Goal: Transaction & Acquisition: Book appointment/travel/reservation

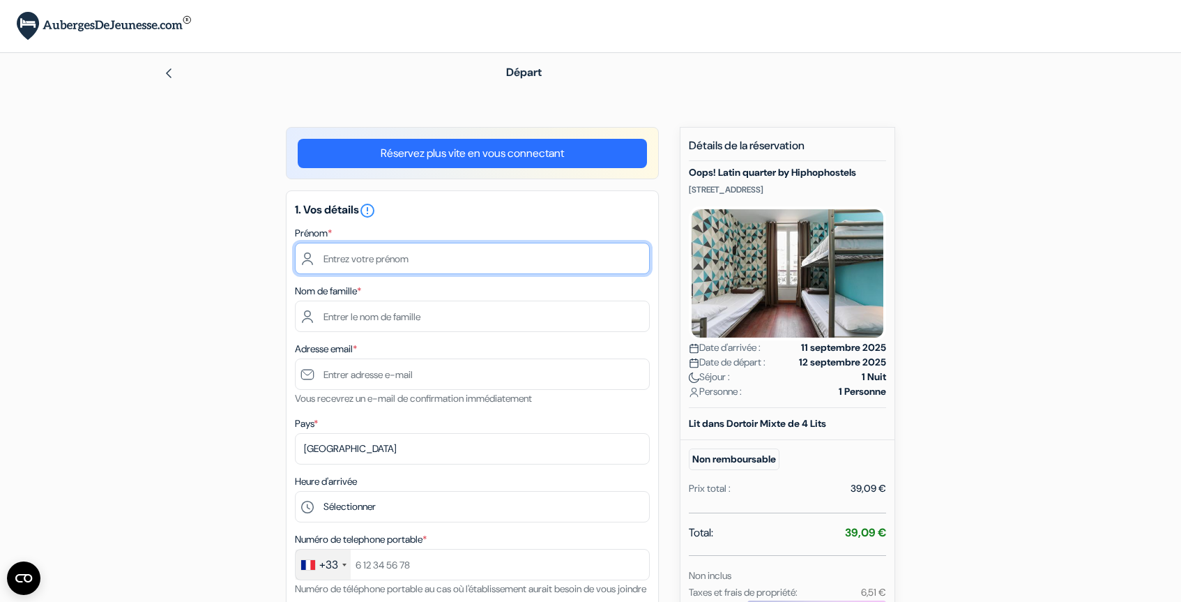
click at [422, 259] on input "text" at bounding box center [472, 258] width 355 height 31
type input "Thomas"
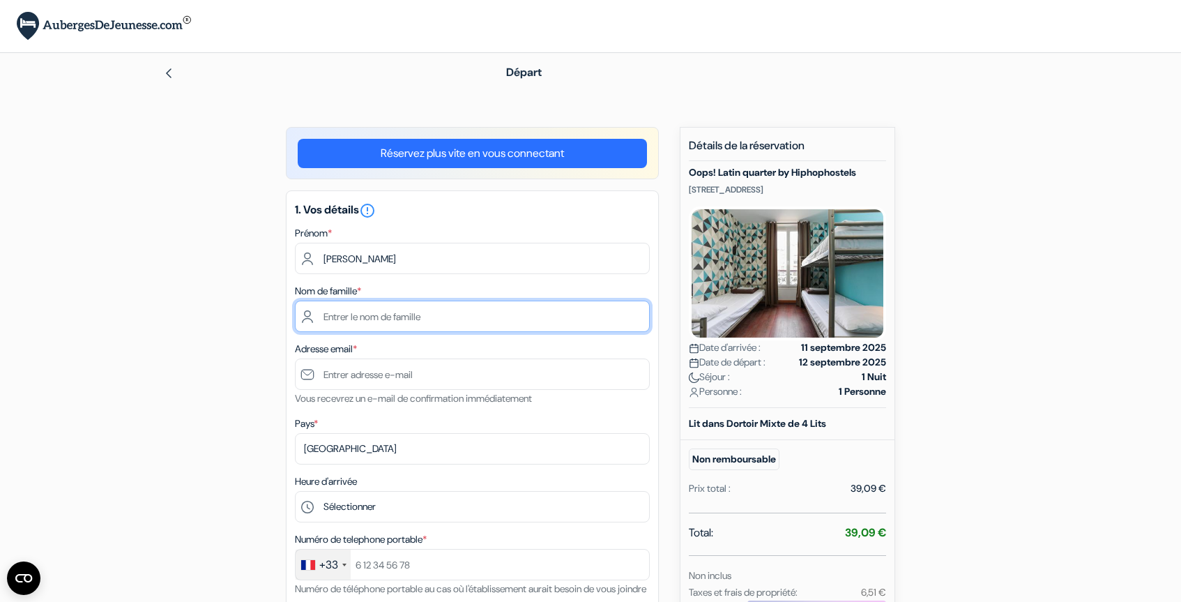
type input "Truong"
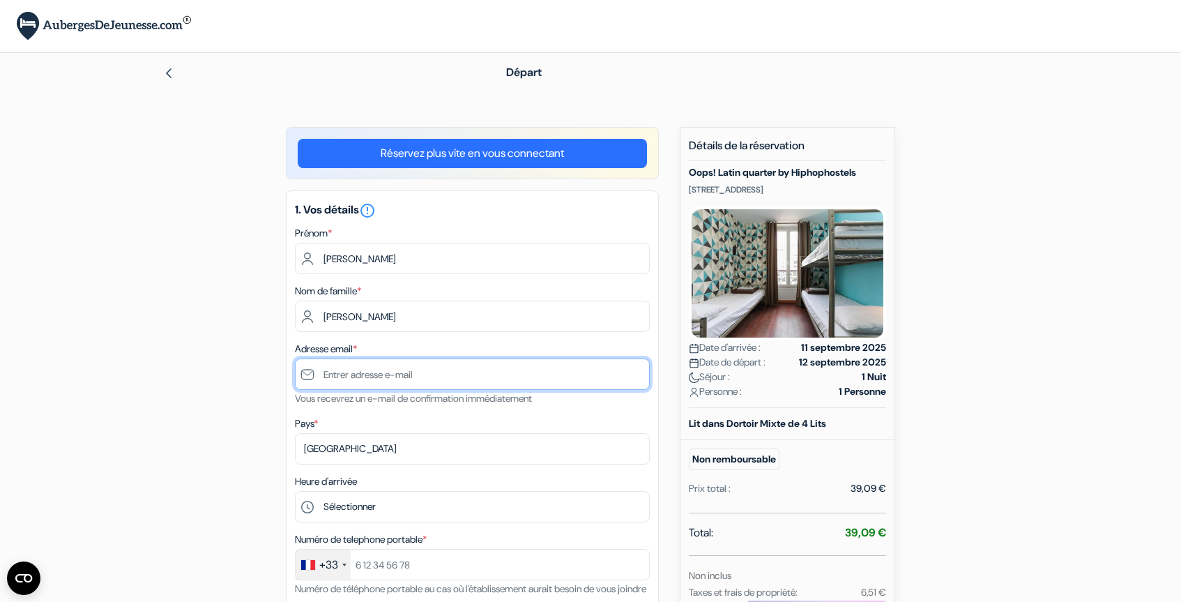
type input "[EMAIL_ADDRESS][DOMAIN_NAME]"
type input "+33679674714"
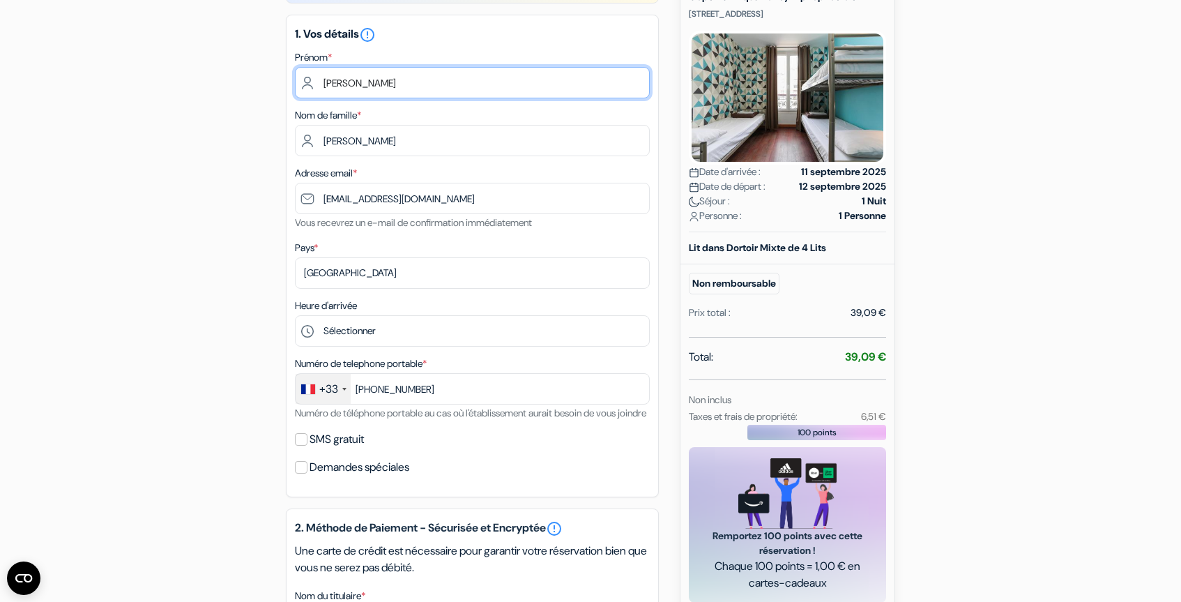
scroll to position [231, 0]
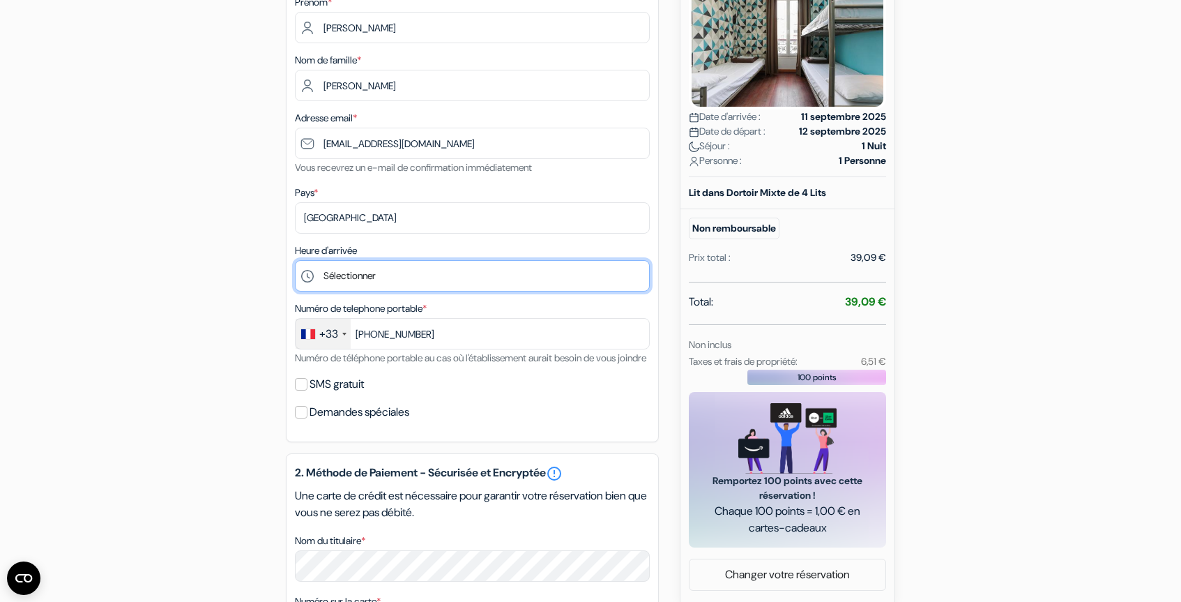
click at [365, 287] on select "Sélectionner 16:00 17:00 18:00 19:00 20:00 21:00 22:00 23:00 0:00" at bounding box center [472, 275] width 355 height 31
click at [295, 261] on select "Sélectionner 16:00 17:00 18:00 19:00 20:00 21:00 22:00 23:00 0:00" at bounding box center [472, 275] width 355 height 31
click at [362, 279] on select "Sélectionner 16:00 17:00 18:00 19:00 20:00 21:00 22:00 23:00 0:00" at bounding box center [472, 275] width 355 height 31
select select "20"
click at [295, 261] on select "Sélectionner 16:00 17:00 18:00 19:00 20:00 21:00 22:00 23:00 0:00" at bounding box center [472, 275] width 355 height 31
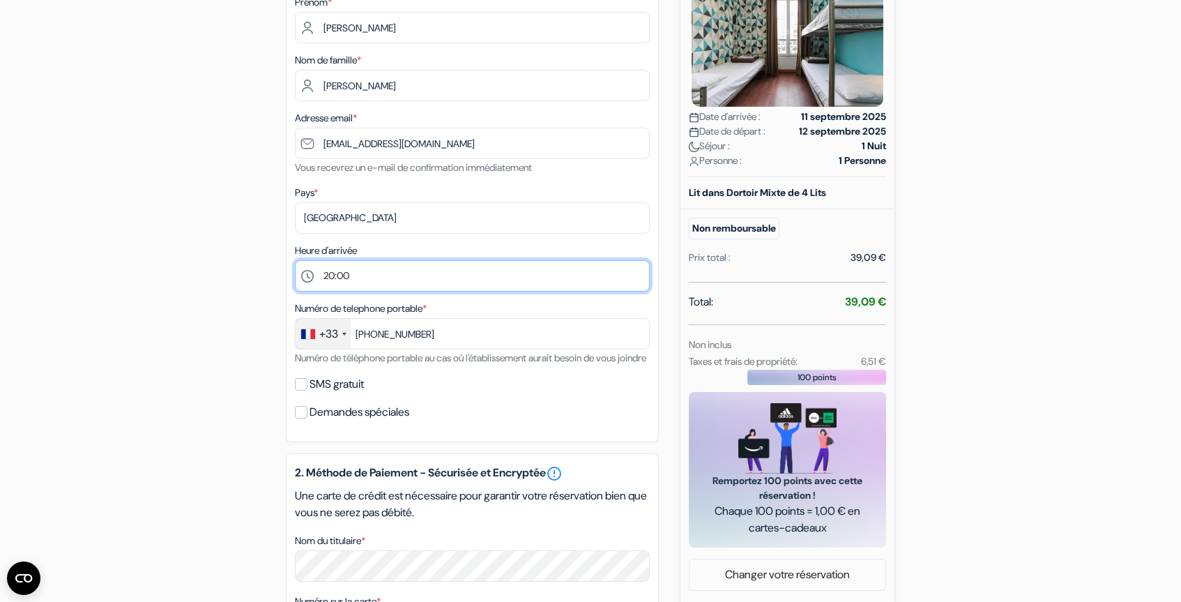
scroll to position [270, 0]
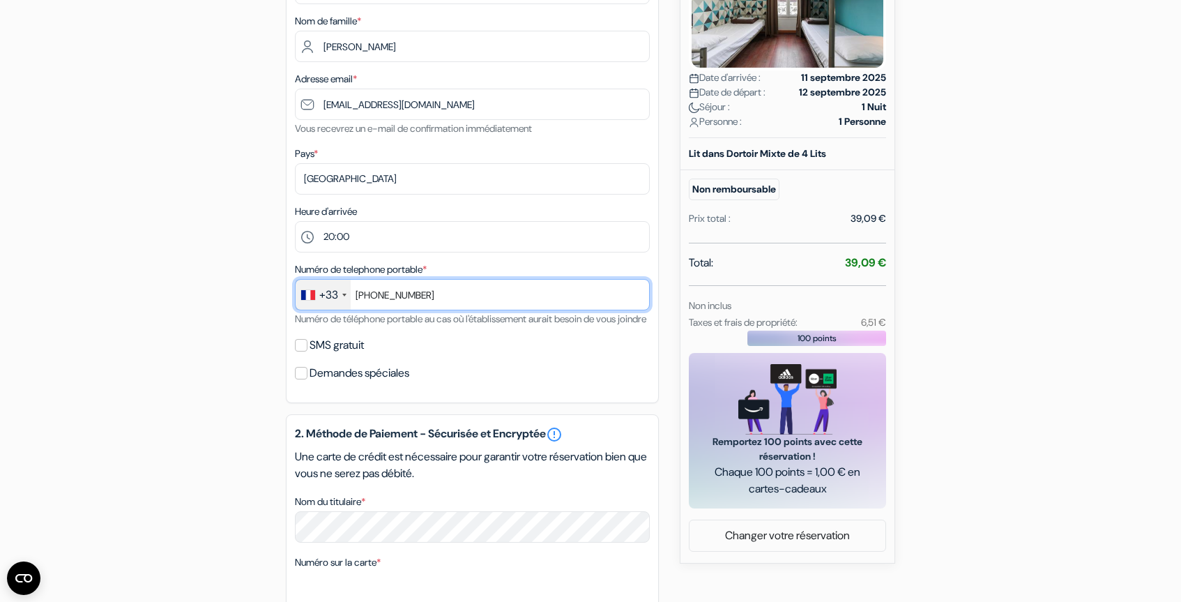
click at [371, 299] on input "+33679674714" at bounding box center [472, 294] width 355 height 31
type input "+33679674714"
click at [242, 349] on div "add_box Oops! Latin quarter by Hiphophostels 50 Avenue Des Gobelins, Paris, Fra…" at bounding box center [590, 395] width 920 height 1076
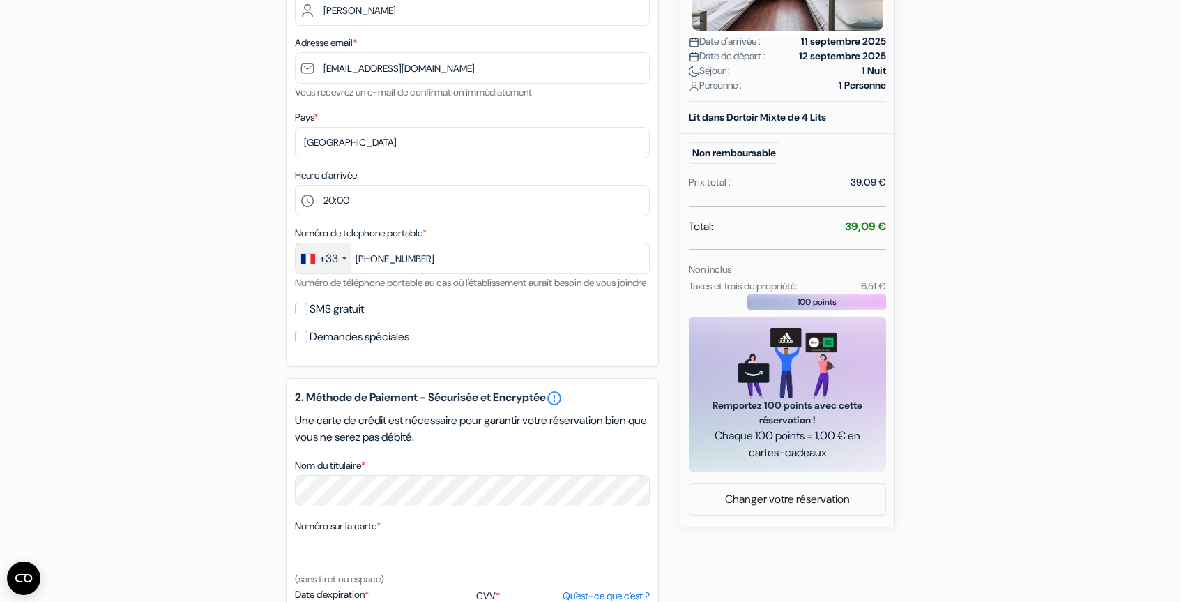
scroll to position [331, 0]
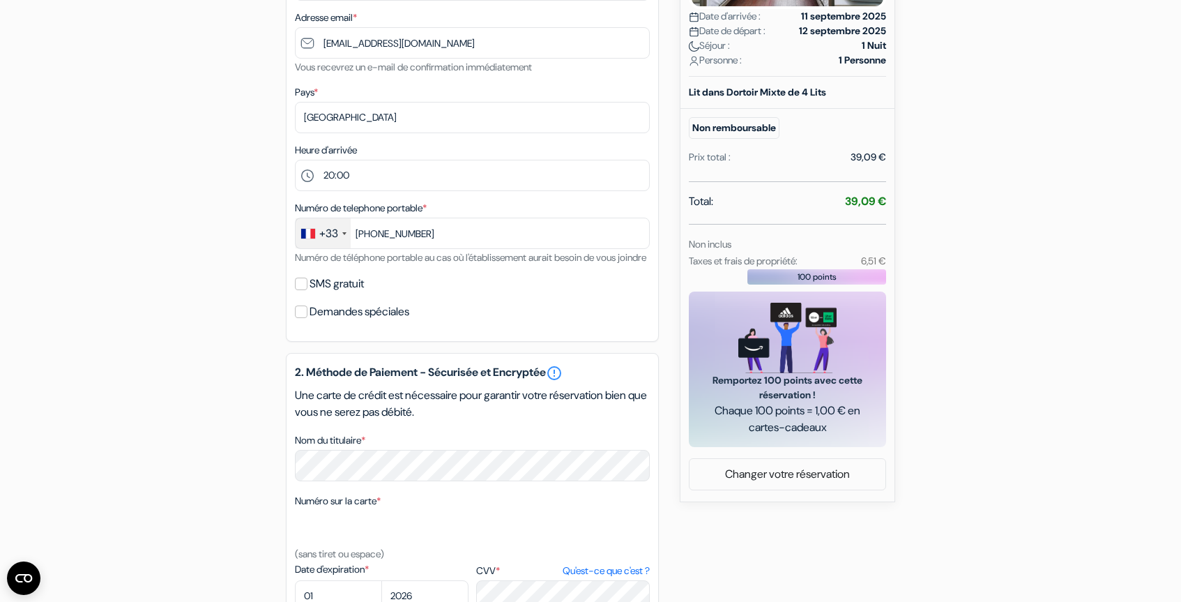
click at [307, 293] on div "SMS gratuit" at bounding box center [472, 284] width 355 height 20
click at [305, 318] on input "Demandes spéciales" at bounding box center [301, 311] width 13 height 13
checkbox input "true"
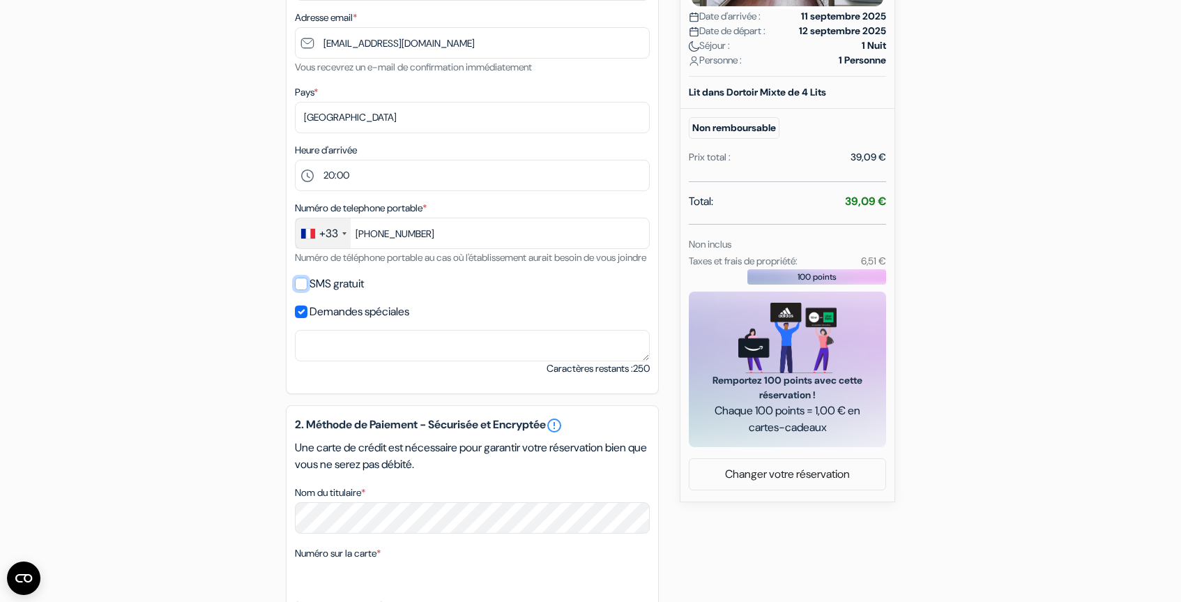
click at [303, 290] on input "SMS gratuit" at bounding box center [301, 283] width 13 height 13
checkbox input "true"
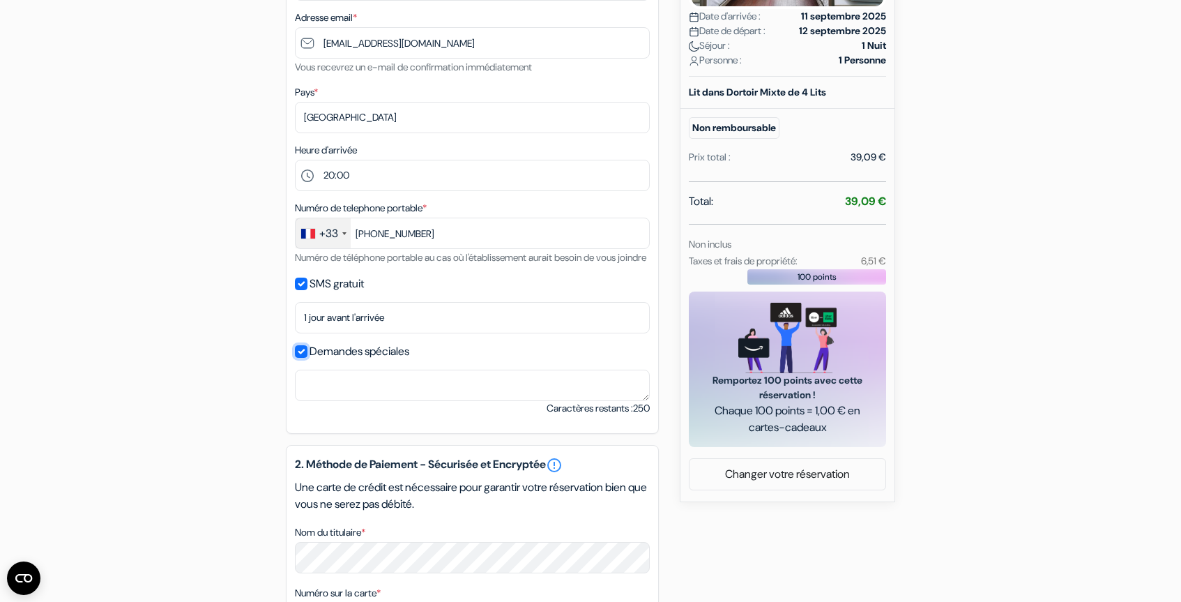
click at [302, 358] on input "Demandes spéciales" at bounding box center [301, 351] width 13 height 13
checkbox input "false"
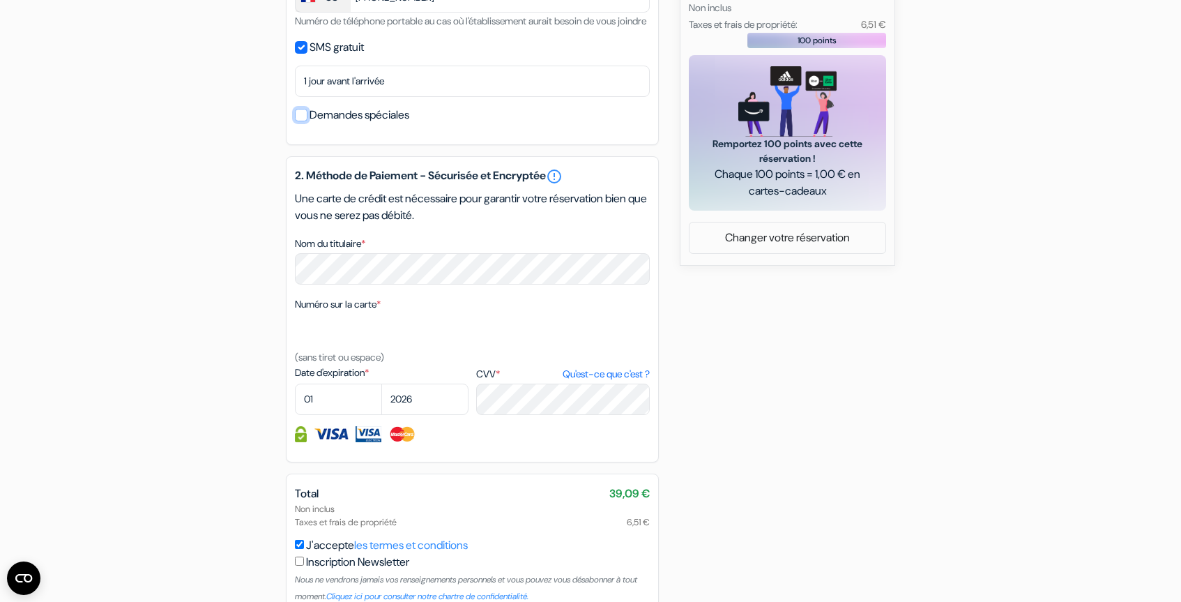
scroll to position [604, 0]
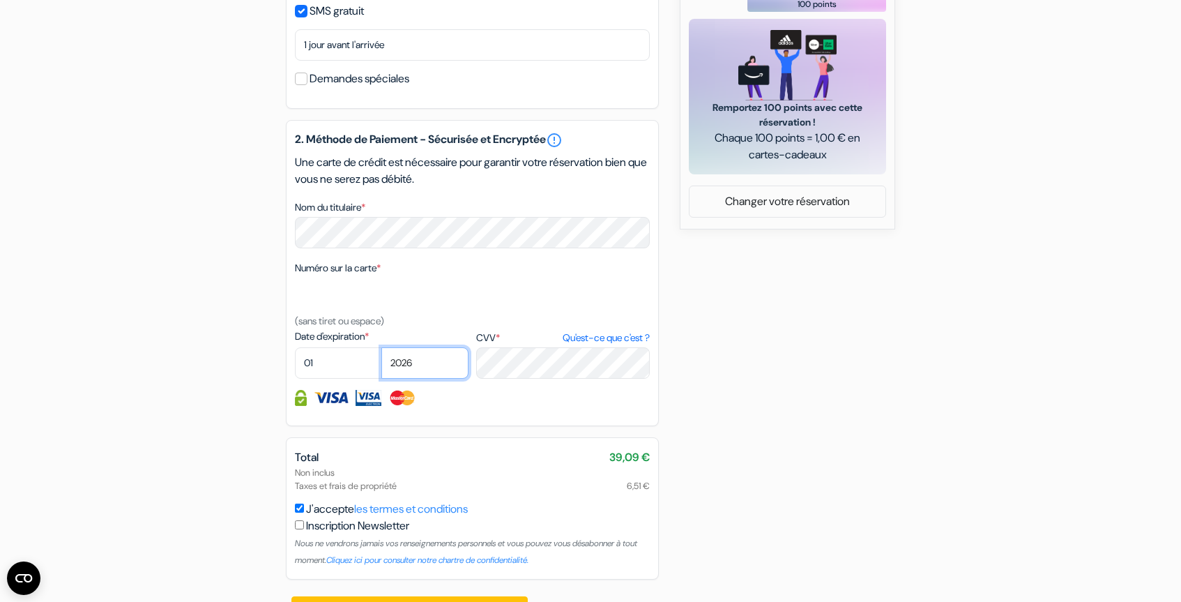
select select "2029"
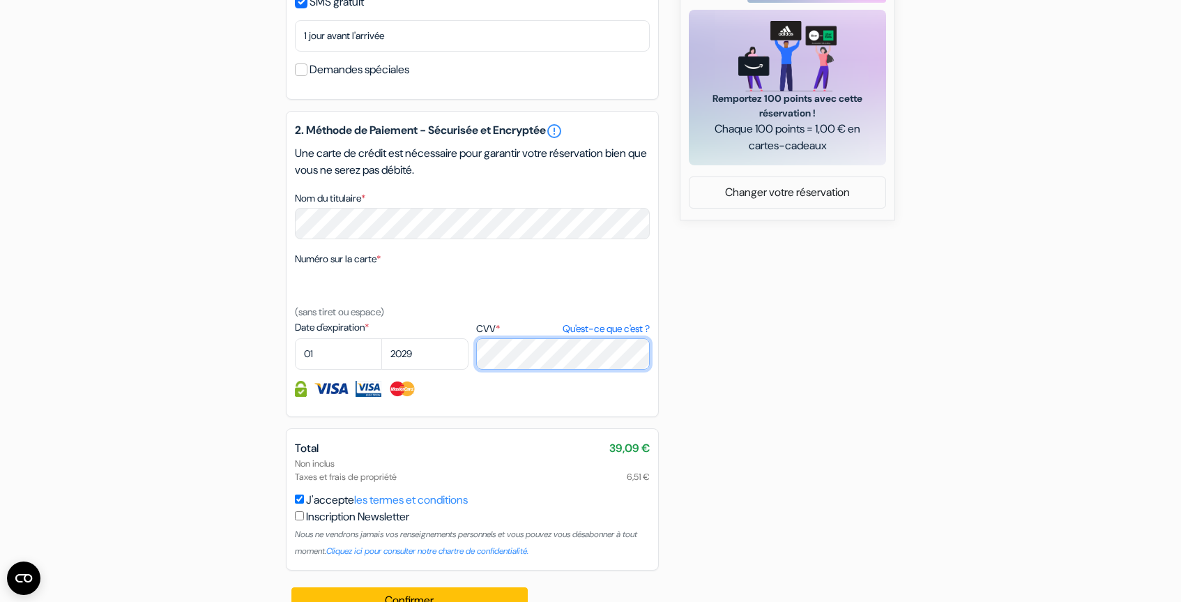
scroll to position [661, 0]
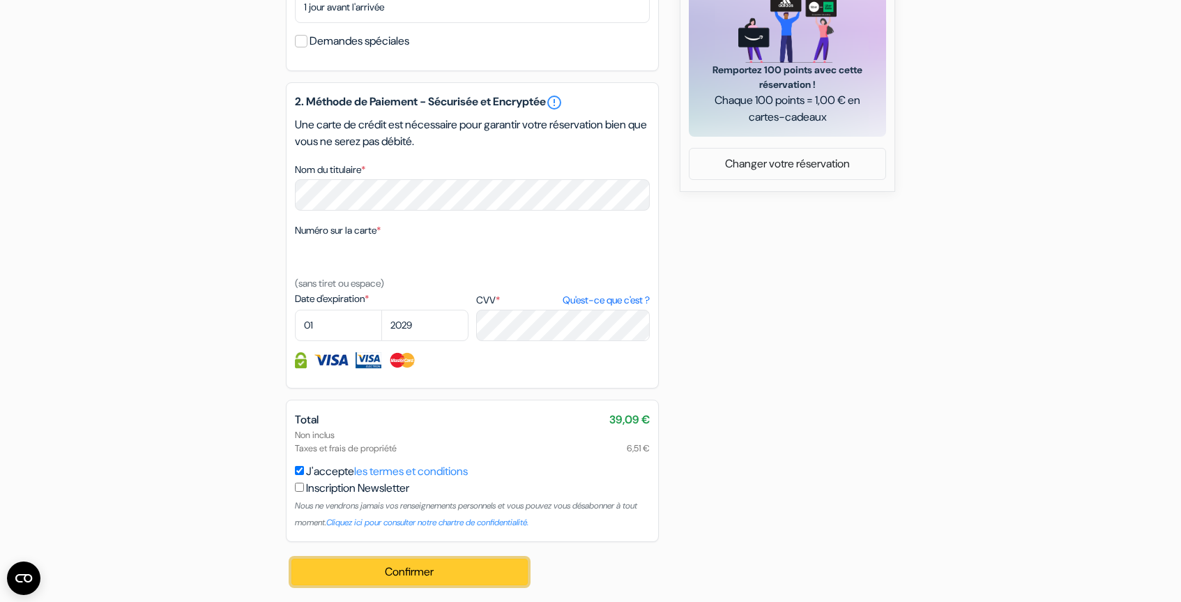
click at [464, 568] on button "Confirmer Loading..." at bounding box center [409, 571] width 236 height 26
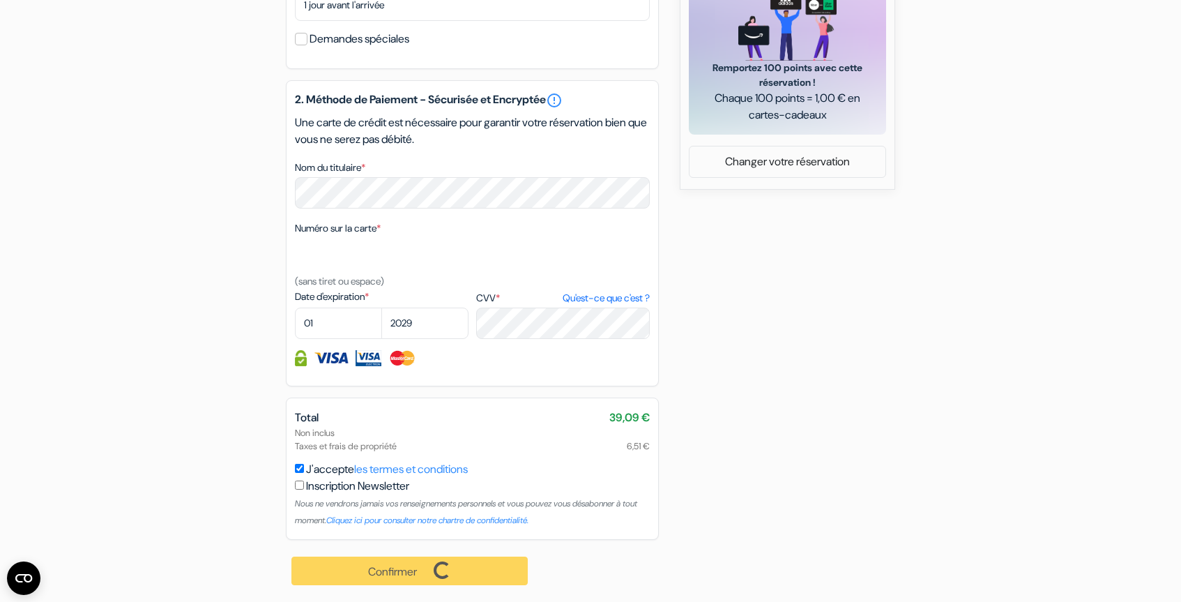
scroll to position [643, 0]
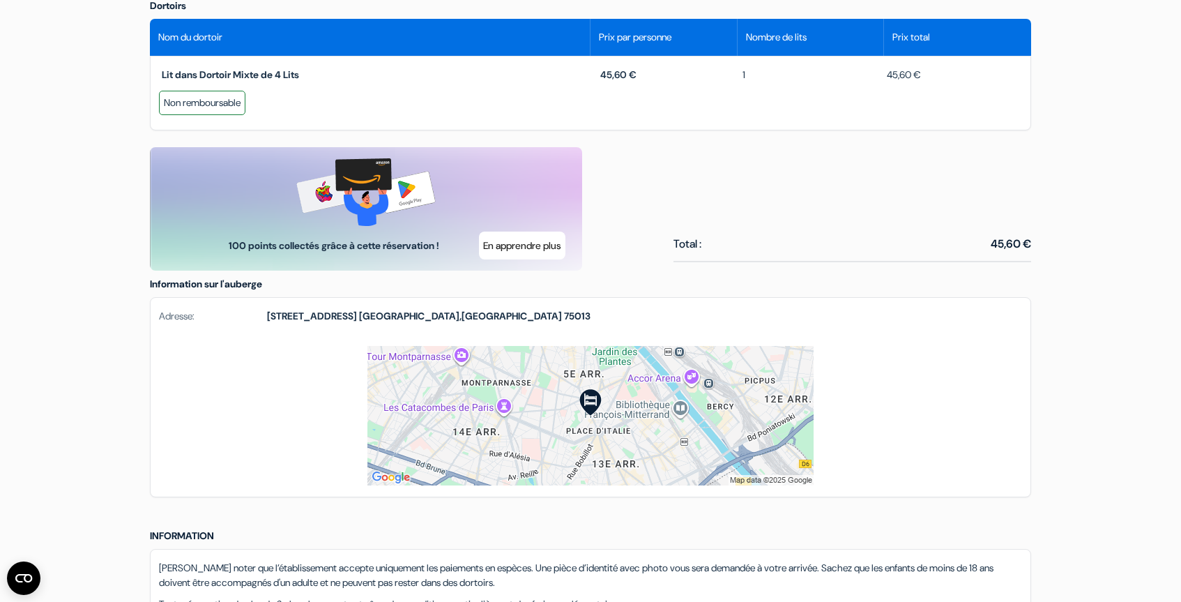
scroll to position [689, 0]
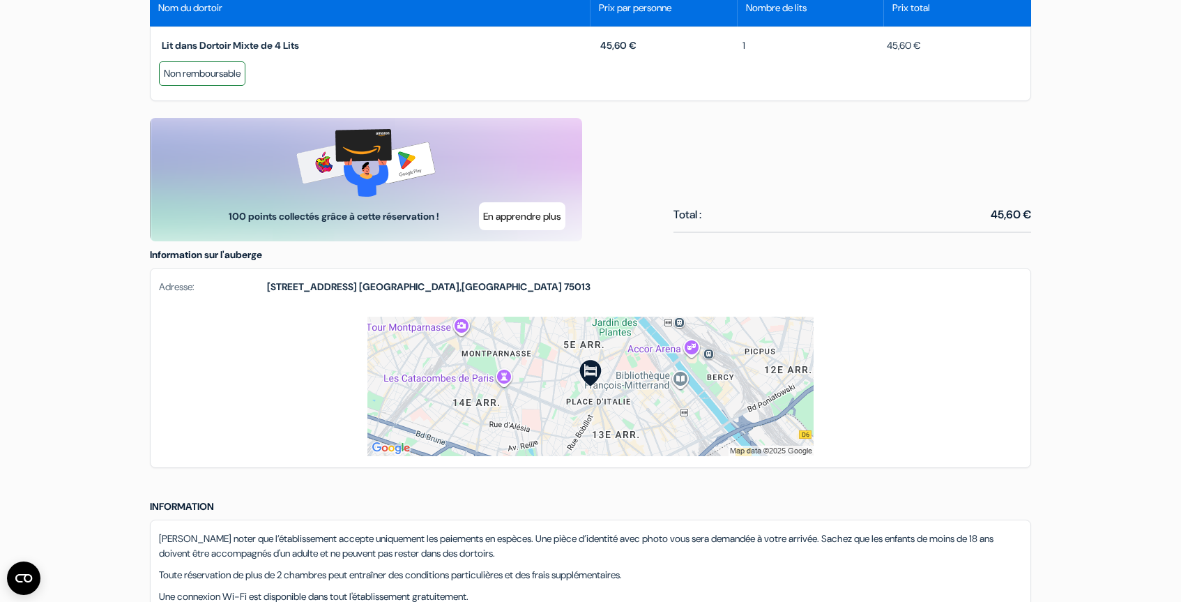
drag, startPoint x: 263, startPoint y: 287, endPoint x: 495, endPoint y: 292, distance: 232.2
click at [495, 292] on div "Adresse: [STREET_ADDRESS]" at bounding box center [591, 292] width 880 height 48
copy div "[STREET_ADDRESS]"
click at [116, 171] on div "Langue [GEOGRAPHIC_DATA] [GEOGRAPHIC_DATA] [GEOGRAPHIC_DATA] Télécharger l'appl…" at bounding box center [590, 107] width 1181 height 1592
